Goal: Navigation & Orientation: Find specific page/section

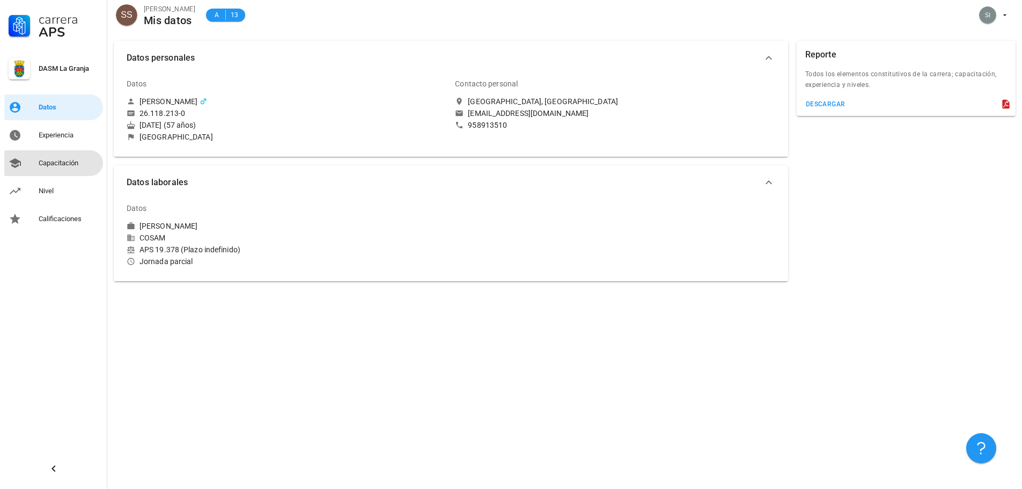
click at [55, 160] on div "Capacitación" at bounding box center [69, 163] width 60 height 9
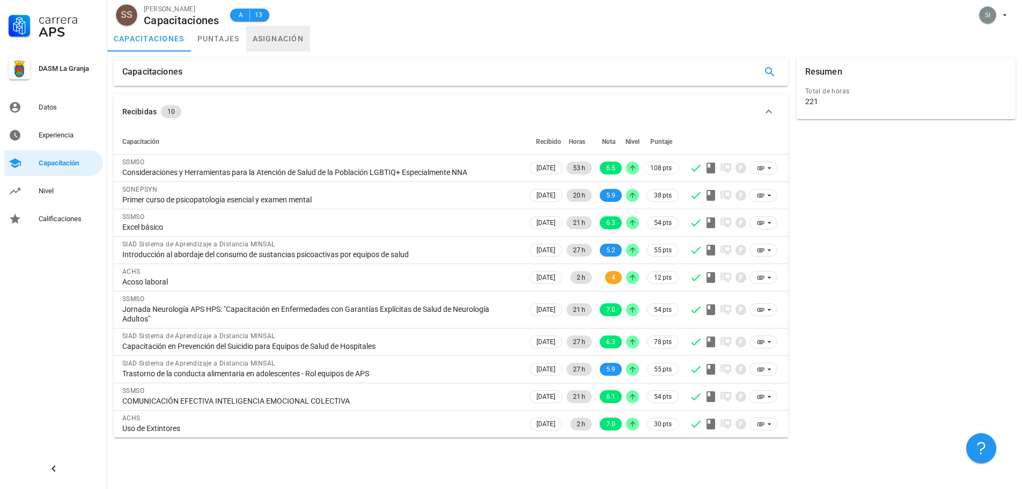
click at [264, 41] on link "asignación" at bounding box center [278, 39] width 64 height 26
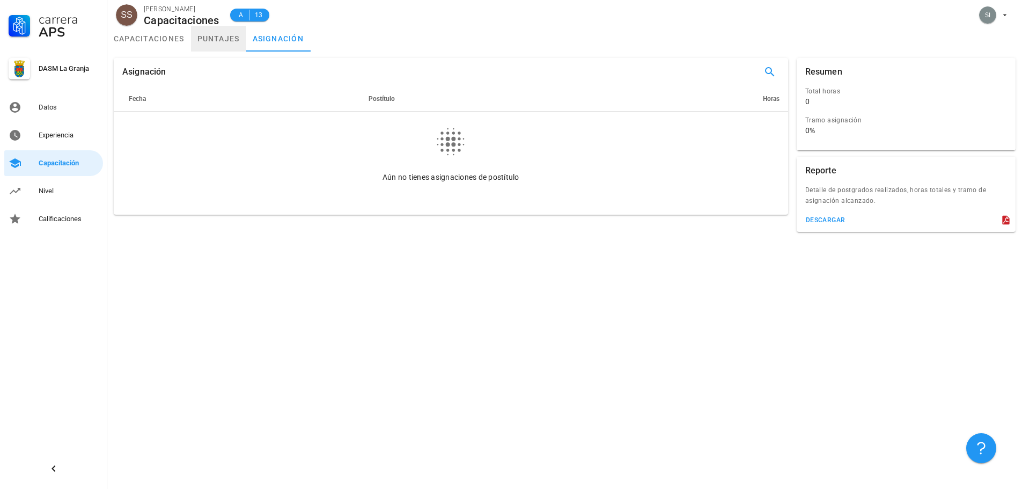
click at [208, 42] on link "puntajes" at bounding box center [218, 39] width 55 height 26
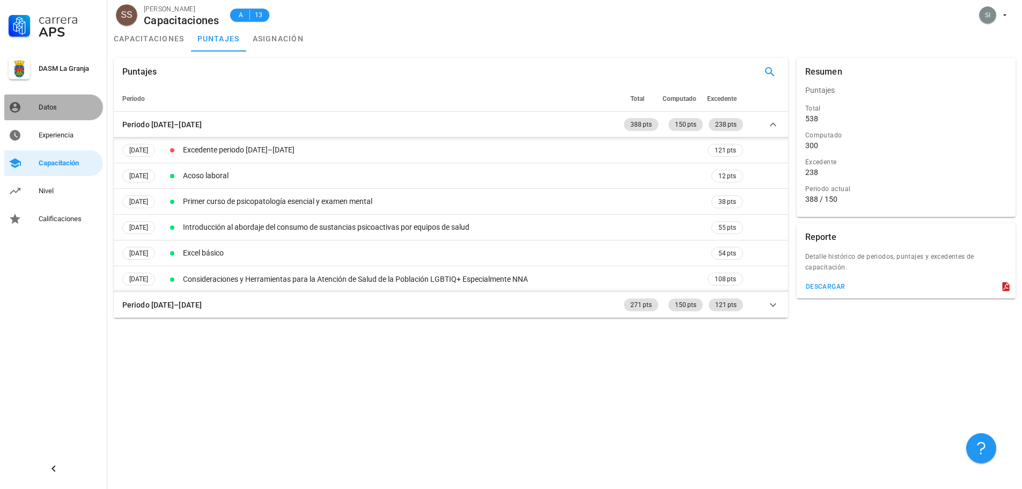
click at [49, 106] on div "Datos" at bounding box center [69, 107] width 60 height 9
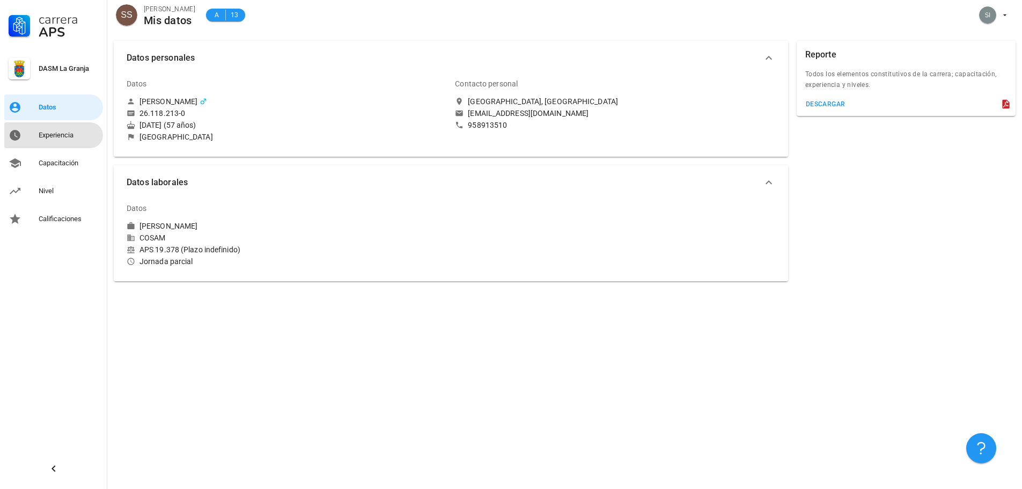
click at [65, 135] on div "Experiencia" at bounding box center [69, 135] width 60 height 9
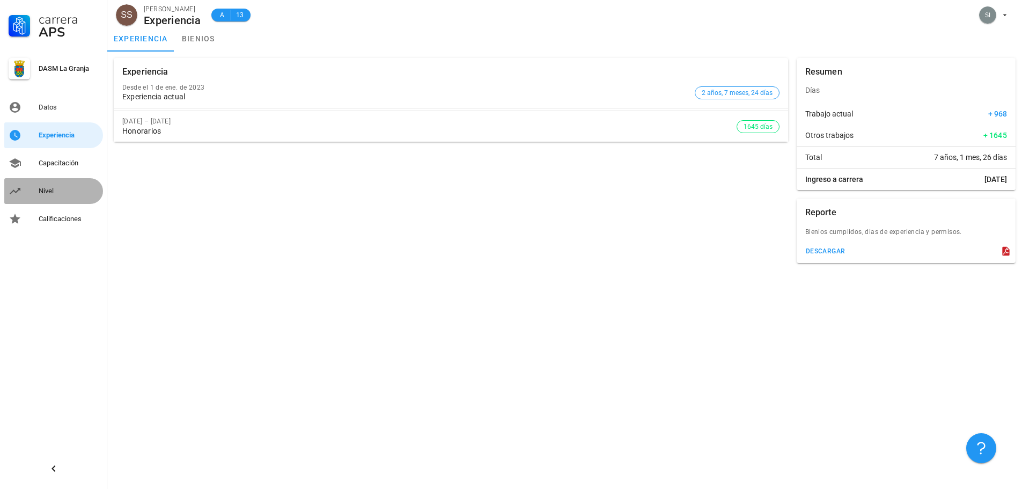
click at [47, 192] on div "Nivel" at bounding box center [69, 191] width 60 height 9
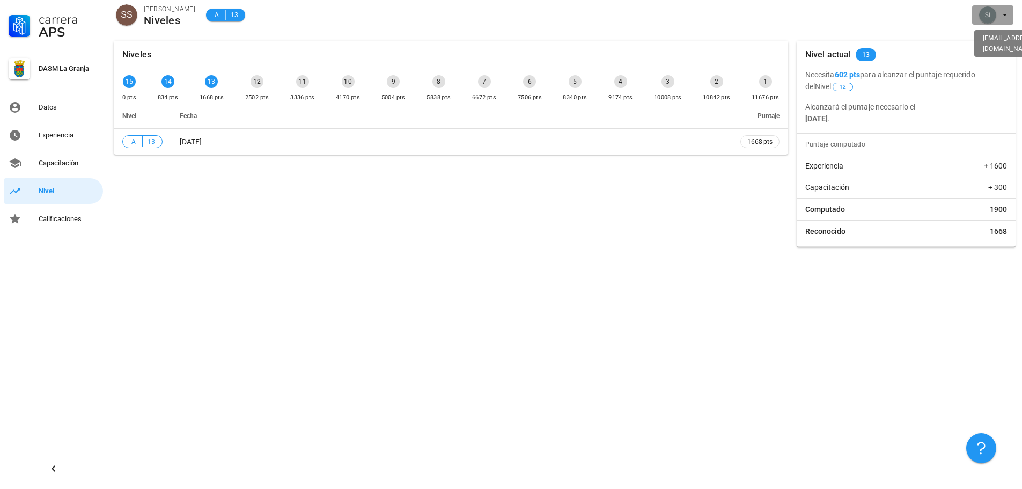
click at [1001, 13] on icon "button" at bounding box center [1005, 15] width 9 height 9
click at [996, 39] on div "Salir" at bounding box center [998, 41] width 17 height 21
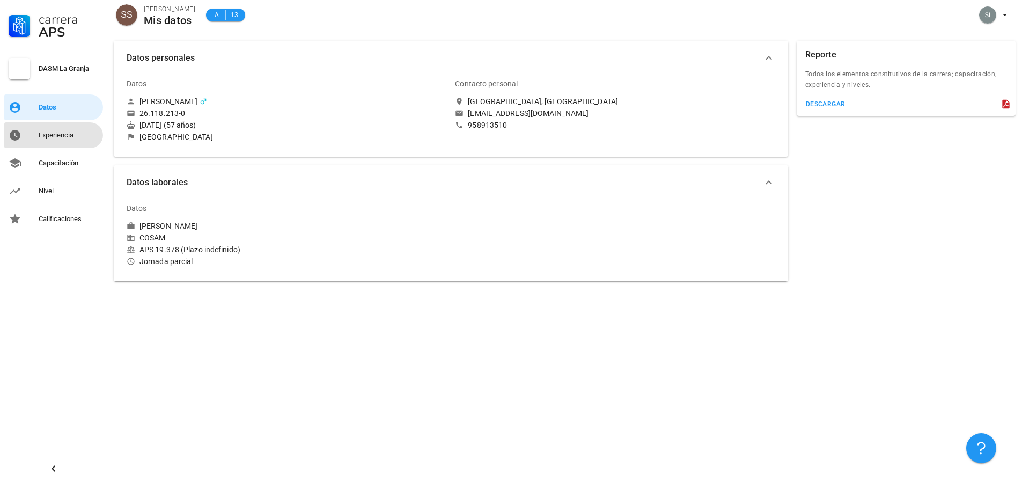
click at [56, 139] on div "Experiencia" at bounding box center [69, 135] width 60 height 17
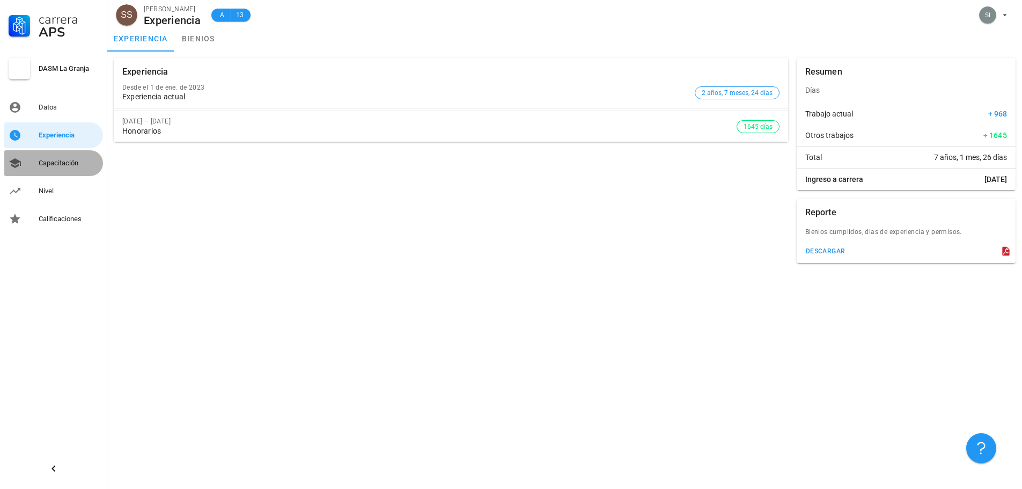
click at [59, 166] on div "Capacitación" at bounding box center [69, 163] width 60 height 9
